Goal: Task Accomplishment & Management: Use online tool/utility

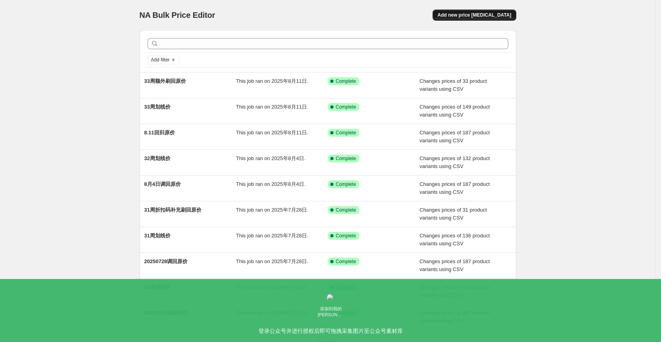
click at [473, 14] on span "Add new price [MEDICAL_DATA]" at bounding box center [474, 15] width 74 height 6
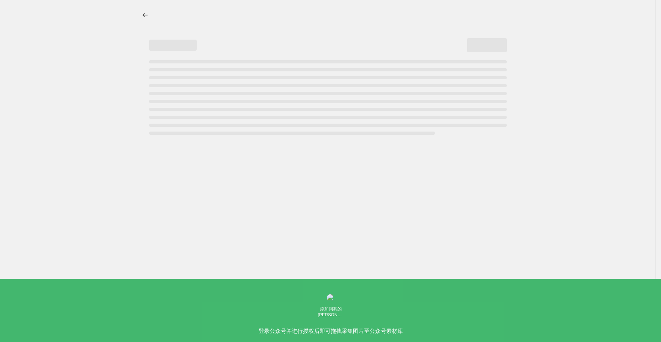
select select "percentage"
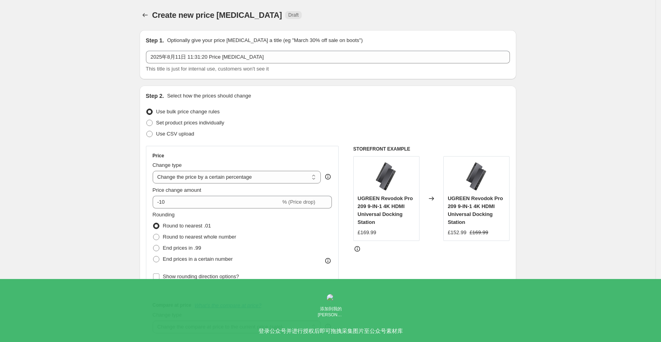
click at [180, 142] on div "Step 2. Select how the prices should change Use bulk price change rules Set pro…" at bounding box center [328, 225] width 364 height 266
click at [184, 138] on span "Use CSV upload" at bounding box center [175, 134] width 38 height 8
click at [147, 131] on input "Use CSV upload" at bounding box center [146, 131] width 0 height 0
radio input "true"
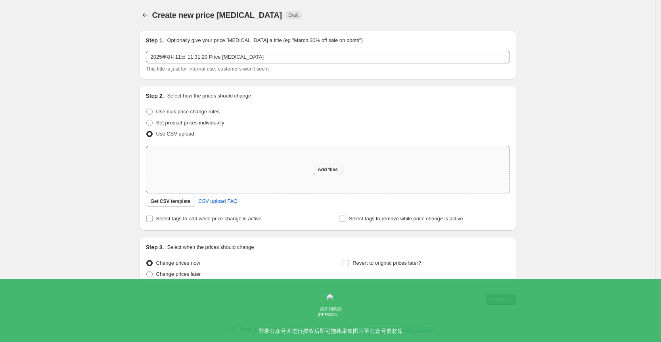
click at [331, 174] on button "Add files" at bounding box center [328, 169] width 30 height 11
type input "C:\fakepath\UK33周拓展坞划线价补充.csv"
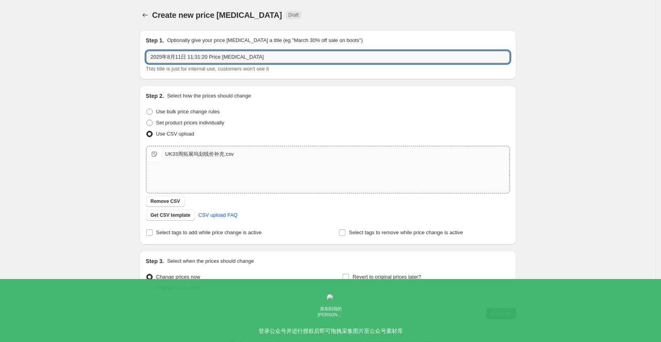
drag, startPoint x: 248, startPoint y: 62, endPoint x: 134, endPoint y: 62, distance: 113.4
click at [134, 62] on div "Create new price [MEDICAL_DATA]. This page is ready Create new price [MEDICAL_D…" at bounding box center [328, 183] width 396 height 367
type input "33周拓展坞划线价补充"
click at [331, 94] on div "Step 2. Select how the prices should change" at bounding box center [328, 96] width 364 height 8
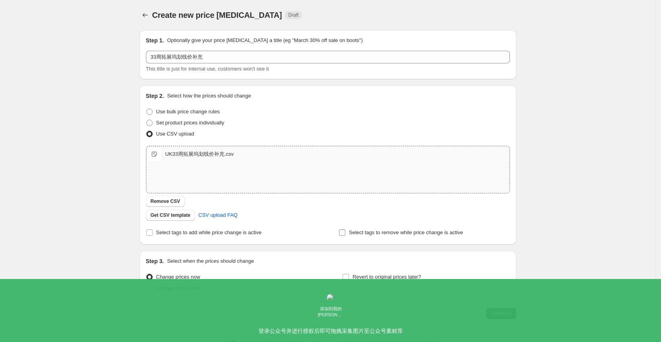
click at [396, 229] on span "Select tags to remove while price change is active" at bounding box center [406, 232] width 114 height 6
click at [345, 229] on input "Select tags to remove while price change is active" at bounding box center [342, 232] width 6 height 6
checkbox input "true"
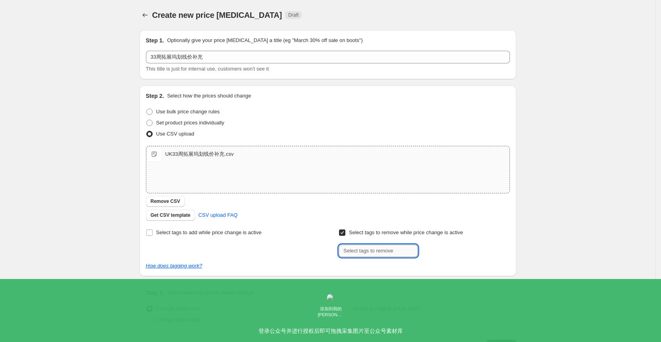
click at [390, 245] on input "text" at bounding box center [377, 251] width 79 height 13
type input "USE_COUPON"
click at [545, 249] on div "Create new price [MEDICAL_DATA]. This page is ready Create new price [MEDICAL_D…" at bounding box center [327, 199] width 655 height 399
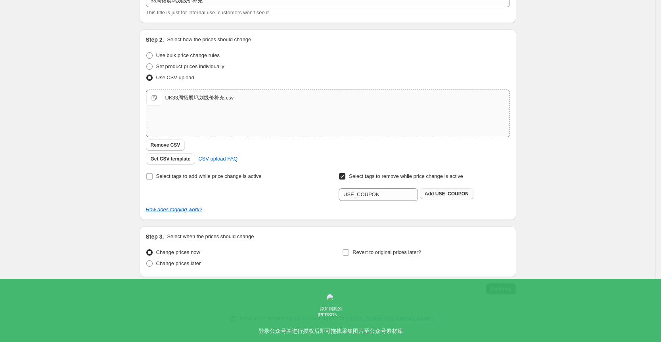
scroll to position [57, 0]
click at [446, 189] on button "Add USE_COUPON" at bounding box center [447, 193] width 54 height 11
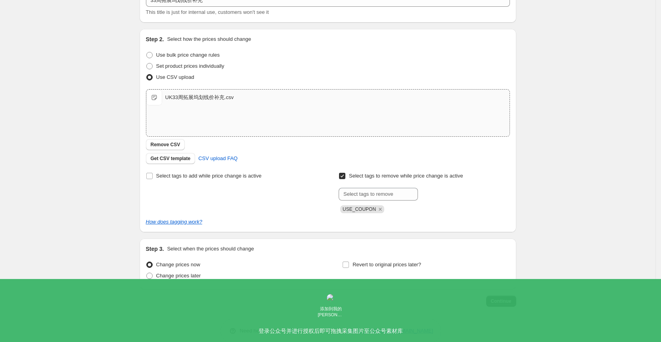
click at [510, 300] on span "Continue" at bounding box center [501, 301] width 21 height 6
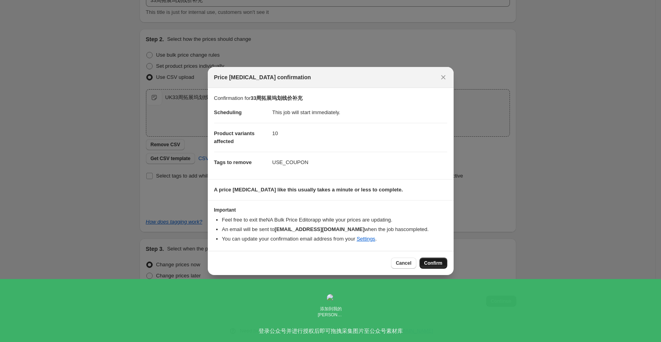
click at [432, 260] on span "Confirm" at bounding box center [433, 263] width 18 height 6
